Goal: Transaction & Acquisition: Register for event/course

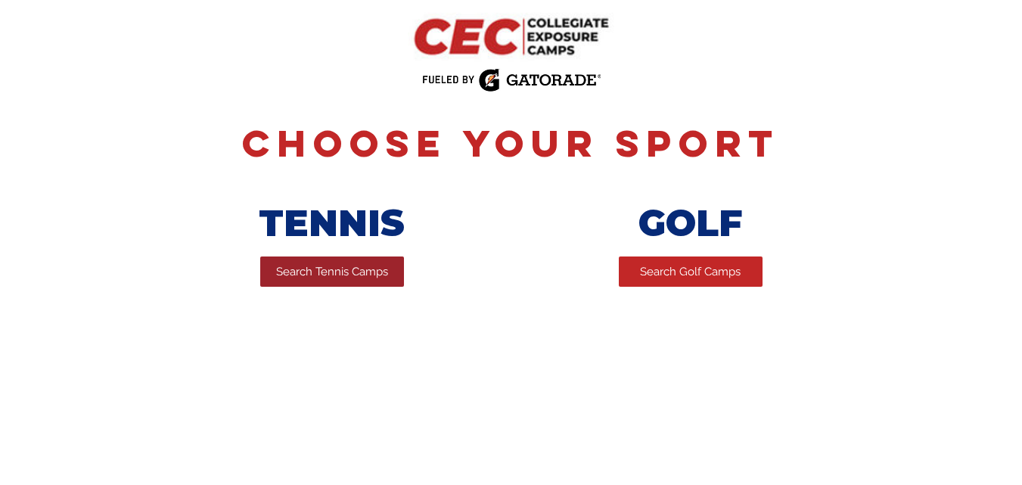
click at [332, 284] on link "Search Tennis Camps" at bounding box center [332, 271] width 144 height 30
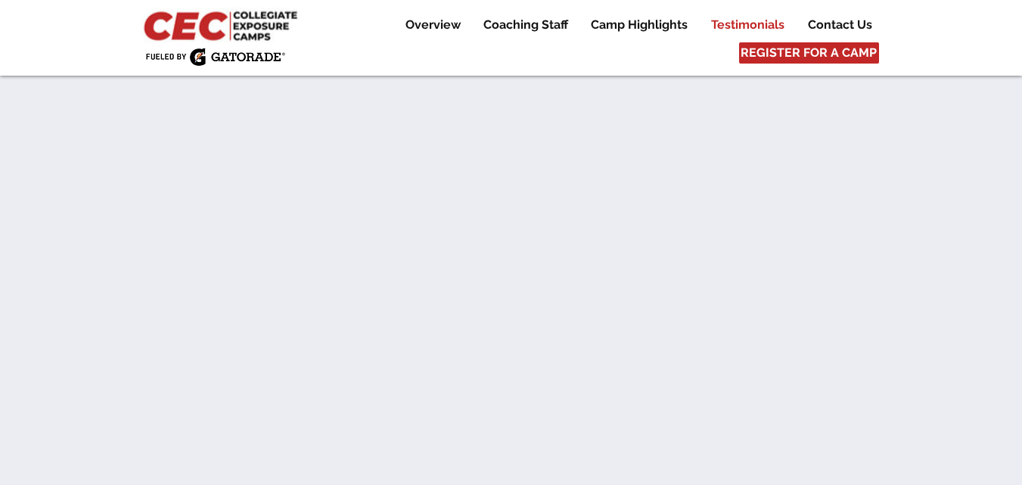
scroll to position [8689, 0]
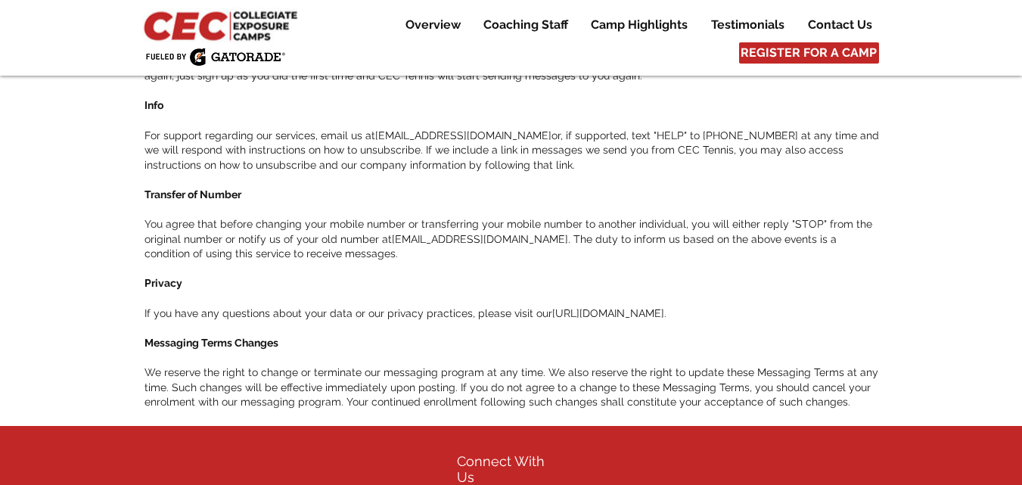
scroll to position [1471, 0]
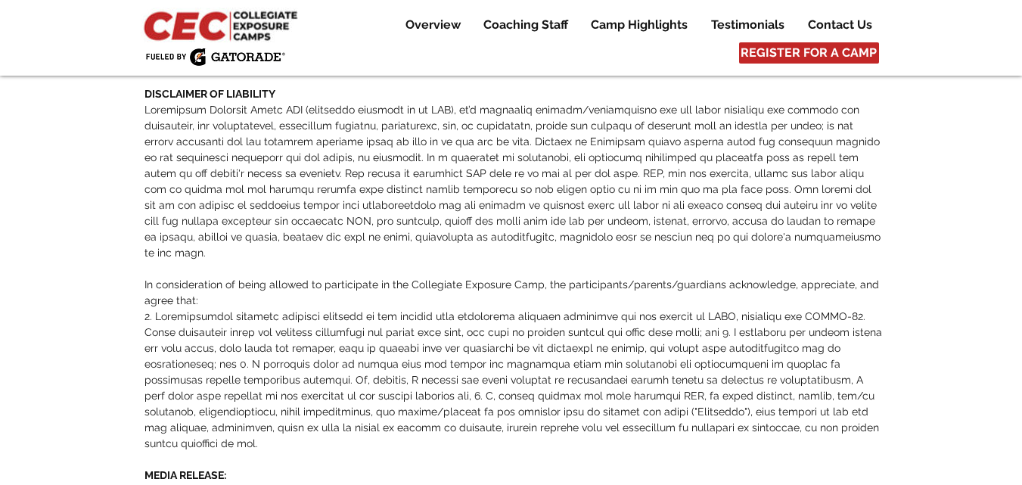
click at [191, 55] on img at bounding box center [215, 57] width 140 height 18
click at [203, 28] on img at bounding box center [222, 25] width 163 height 35
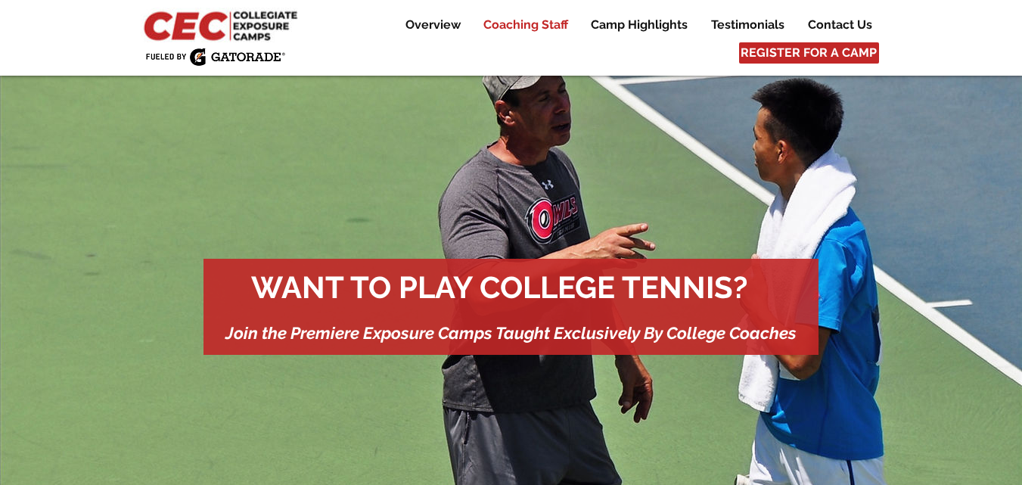
click at [516, 25] on p "Coaching Staff" at bounding box center [526, 25] width 100 height 18
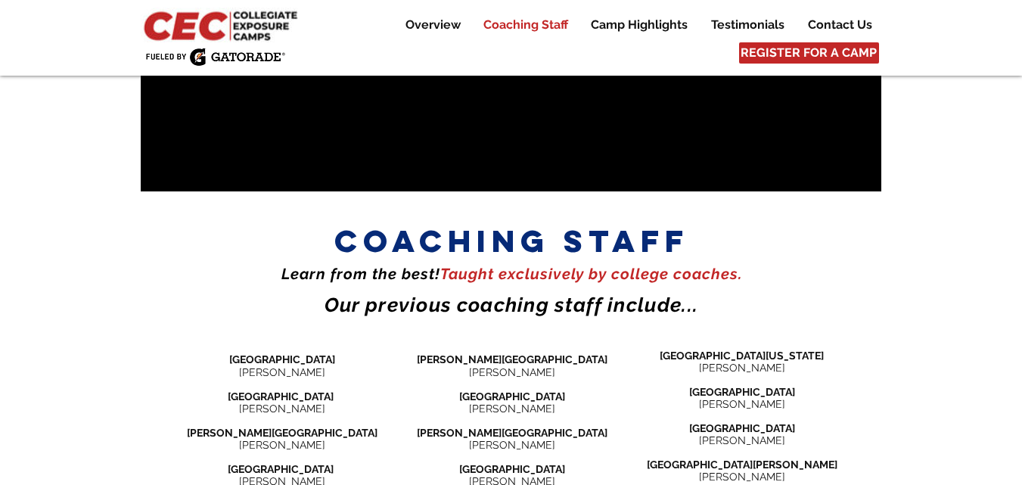
scroll to position [1635, 0]
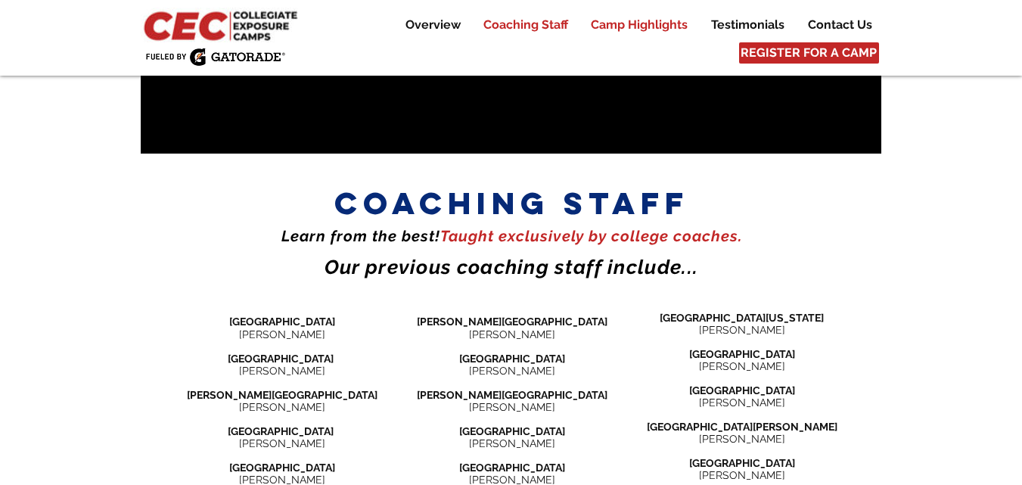
click at [613, 25] on p "Camp Highlights" at bounding box center [639, 25] width 112 height 18
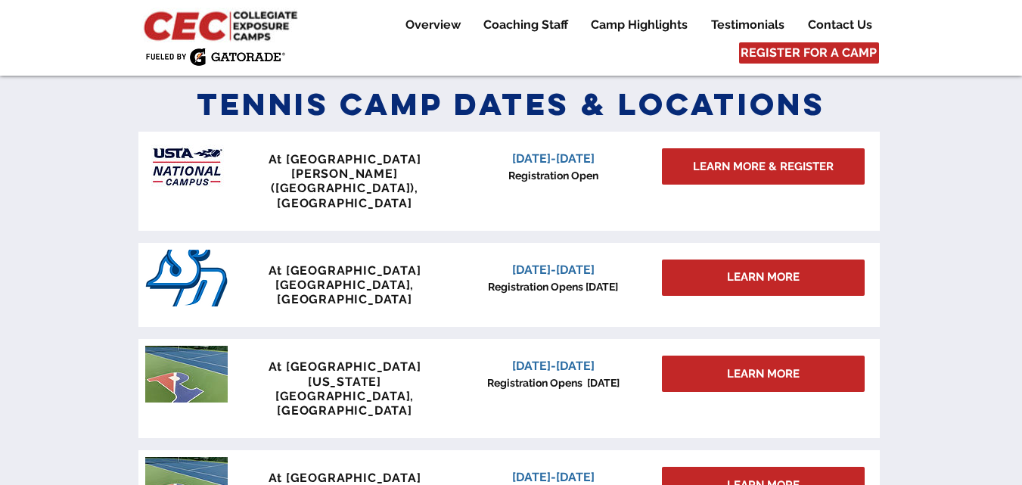
scroll to position [665, 0]
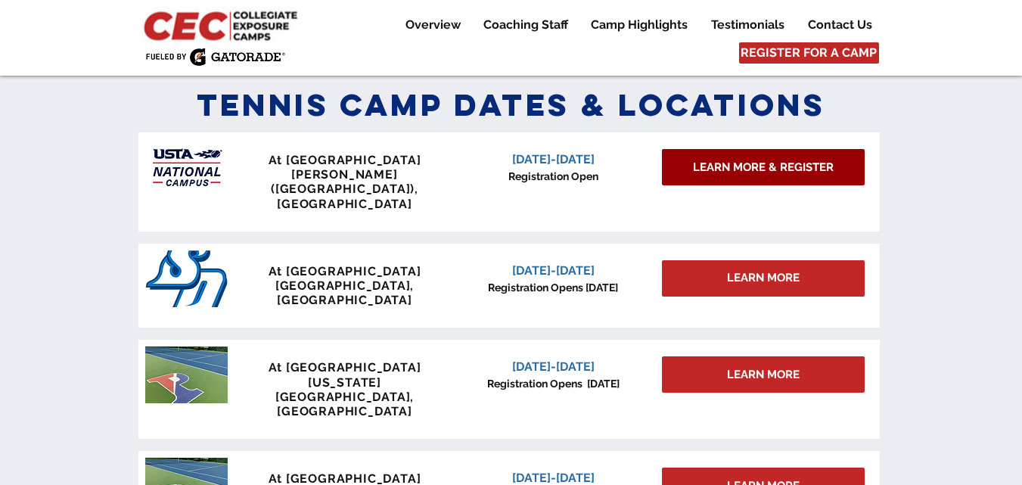
click at [688, 168] on link "LEARN MORE & REGISTER" at bounding box center [763, 167] width 203 height 36
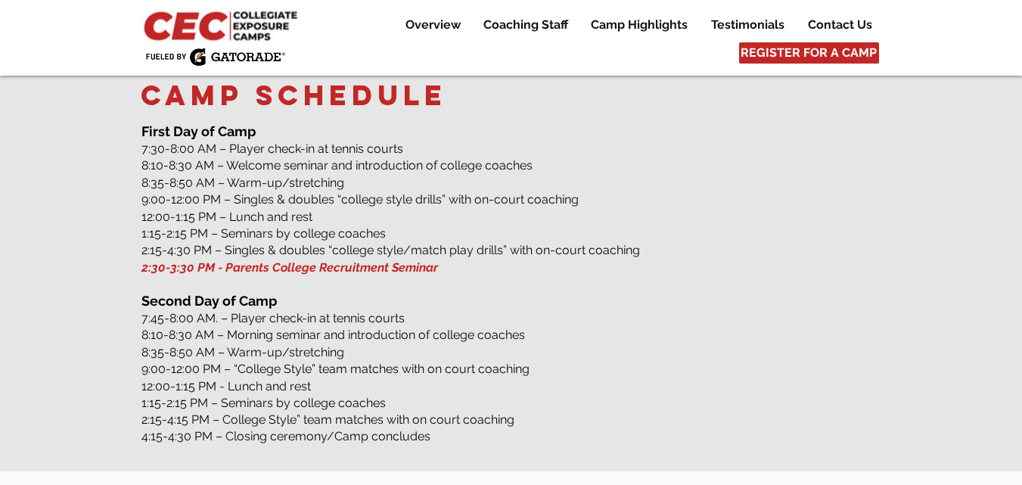
scroll to position [2051, 0]
